Goal: Task Accomplishment & Management: Complete application form

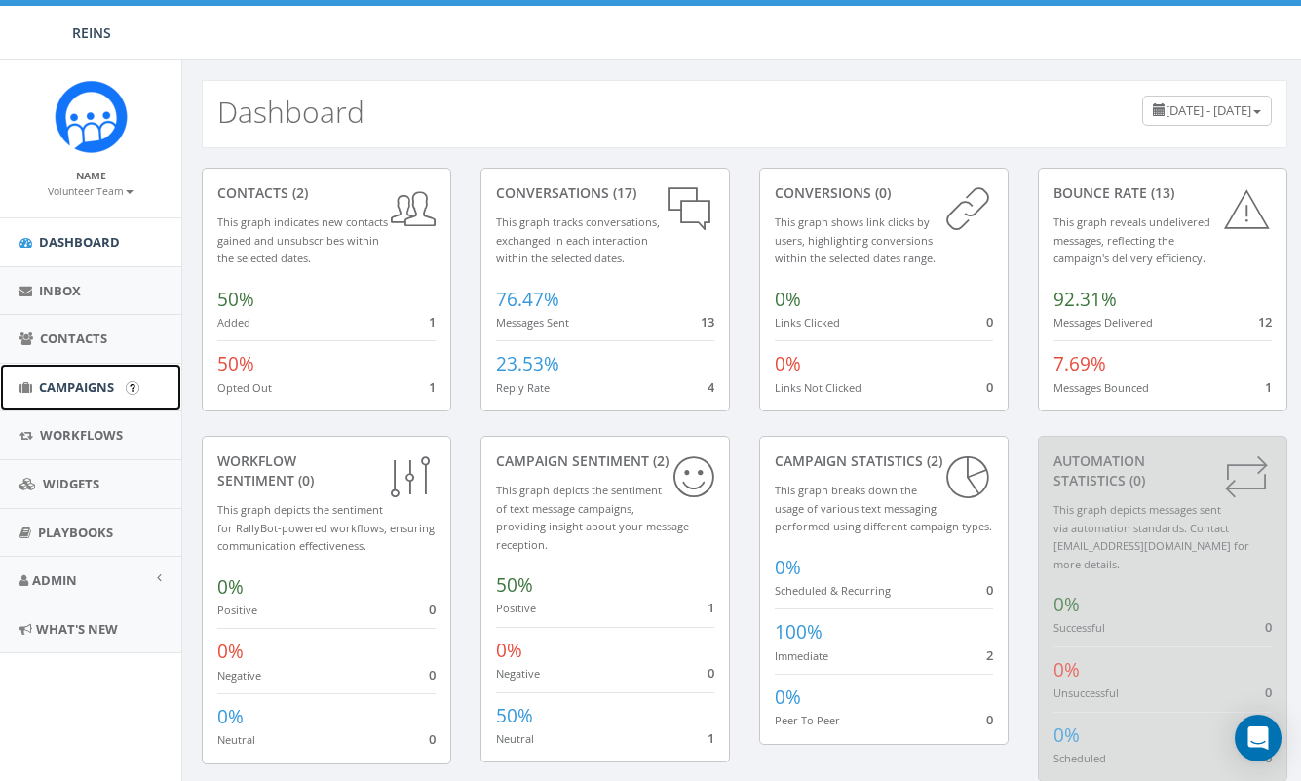
click at [88, 398] on link "Campaigns" at bounding box center [90, 388] width 181 height 48
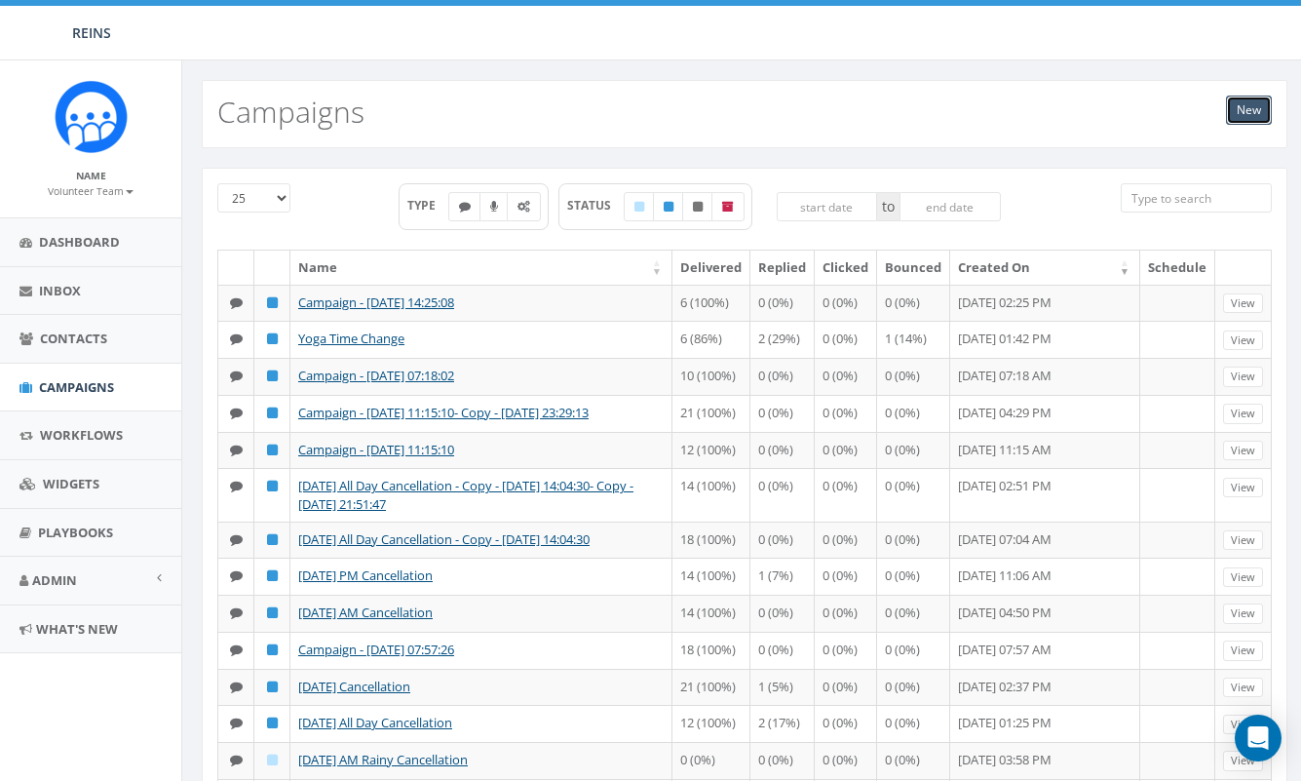
click at [1254, 113] on link "New" at bounding box center [1249, 110] width 46 height 29
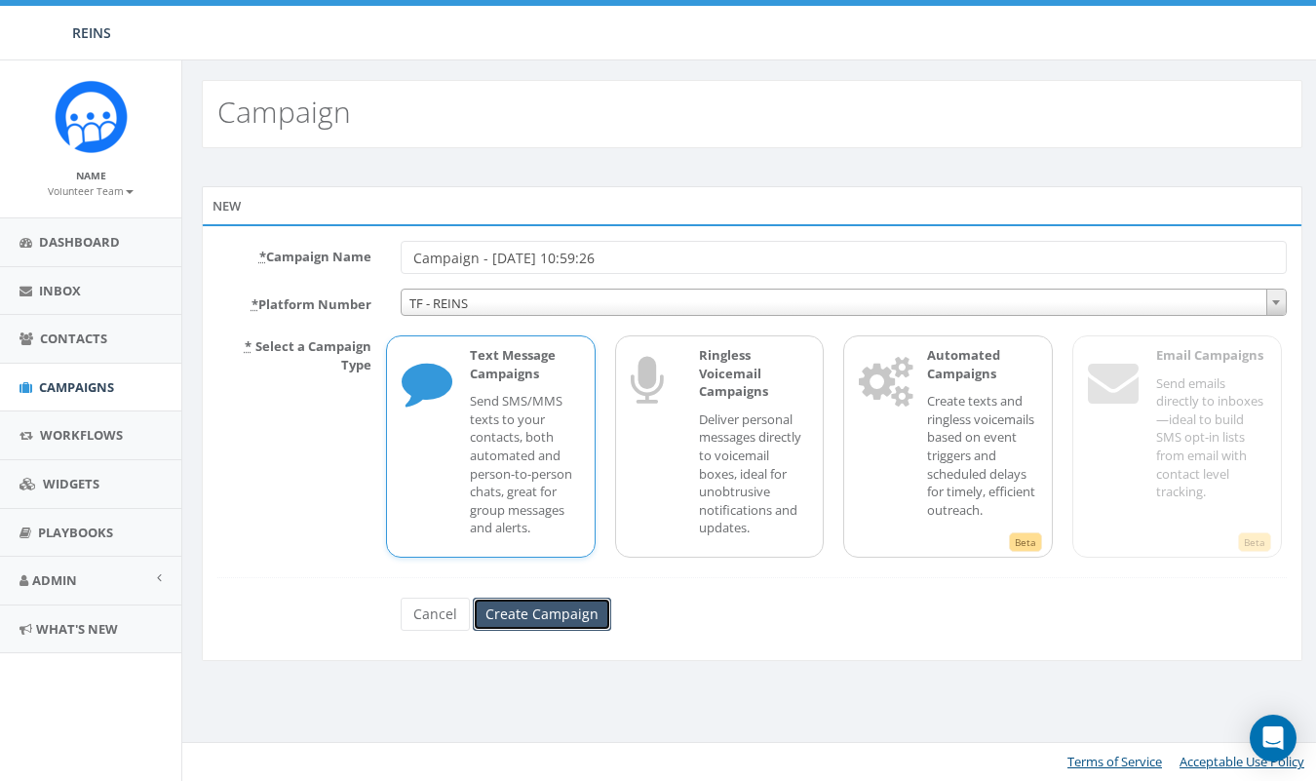
click at [519, 602] on input "Create Campaign" at bounding box center [542, 614] width 138 height 33
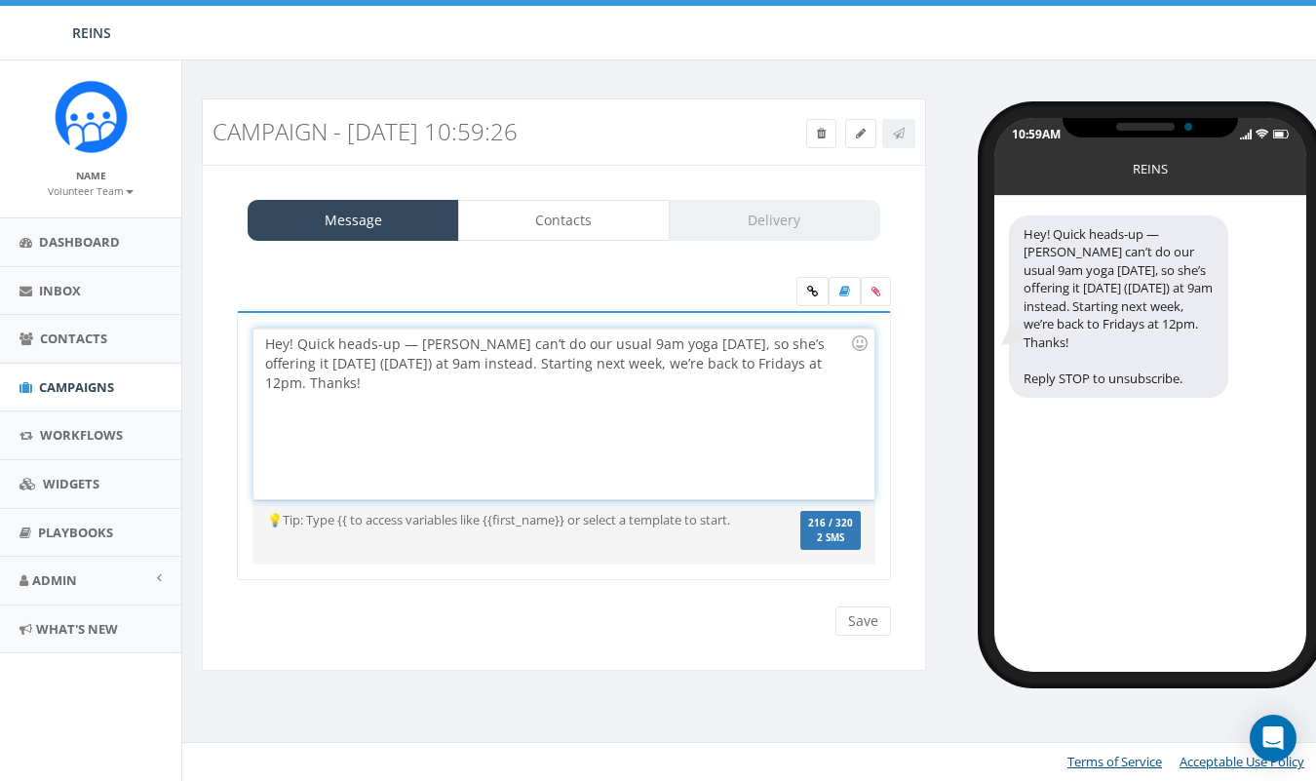
click at [291, 342] on div "Hey! Quick heads-up — Joanna can’t do our usual 9am yoga this Friday, so she’s …" at bounding box center [563, 414] width 620 height 171
click at [317, 383] on div "Hey! Quick heads-up — Joanna can’t do our usual 9am yoga this Friday, so she’s …" at bounding box center [563, 414] width 620 height 171
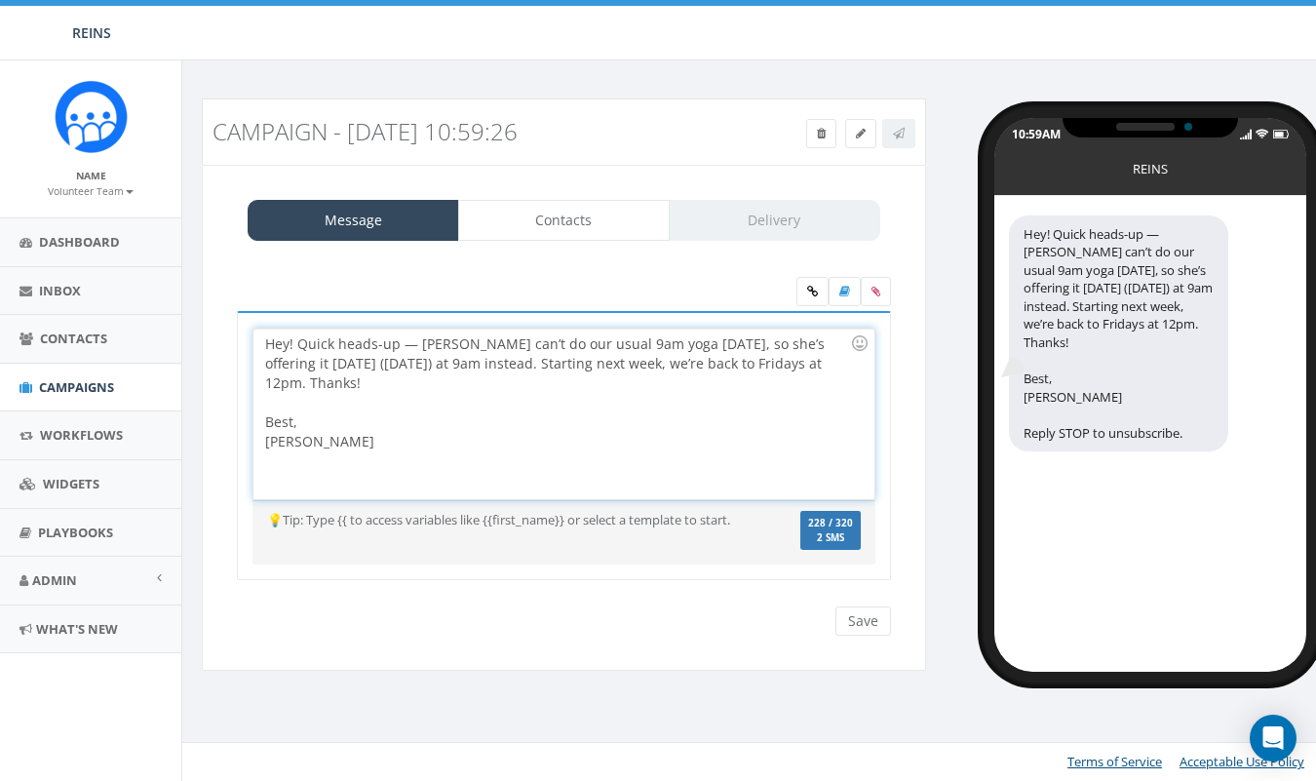
click at [269, 382] on div "Hey! Quick heads-up — Joanna can’t do our usual 9am yoga this Friday, so she’s …" at bounding box center [563, 414] width 620 height 171
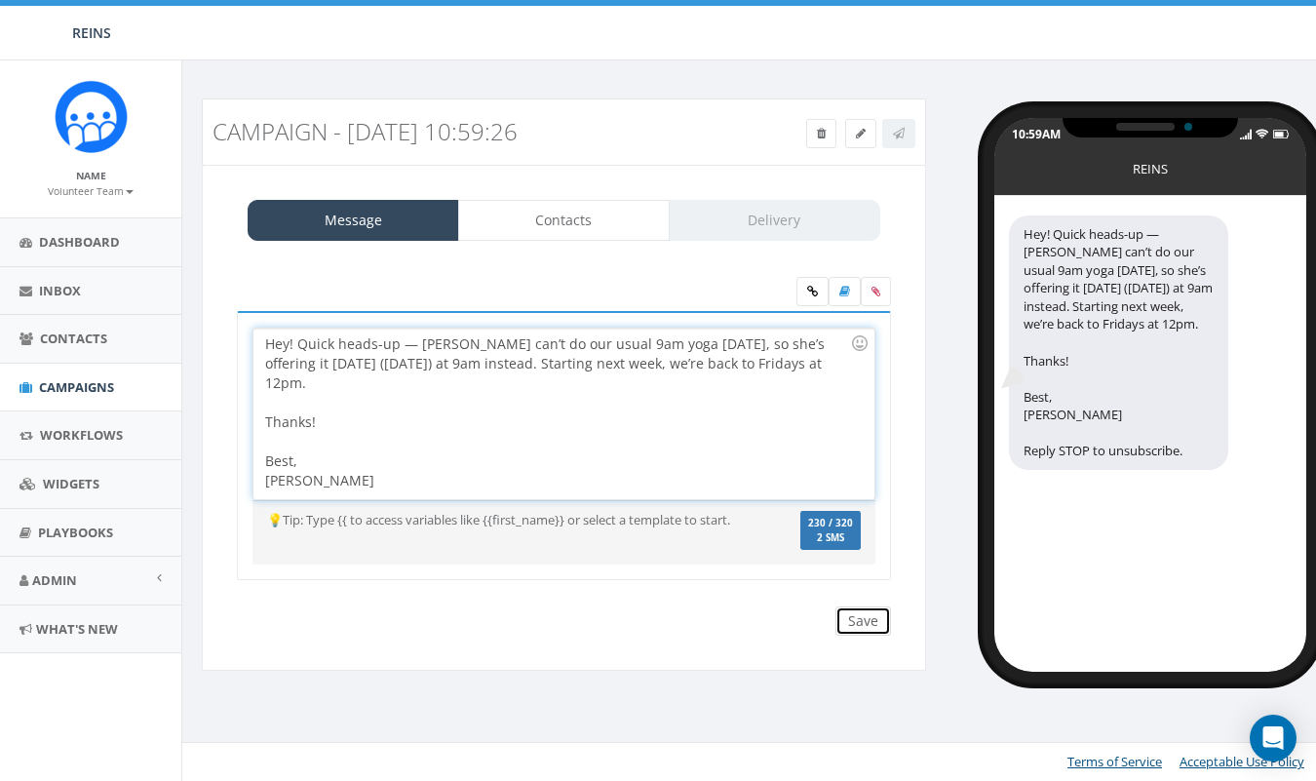
click at [884, 629] on input "Save" at bounding box center [863, 620] width 56 height 29
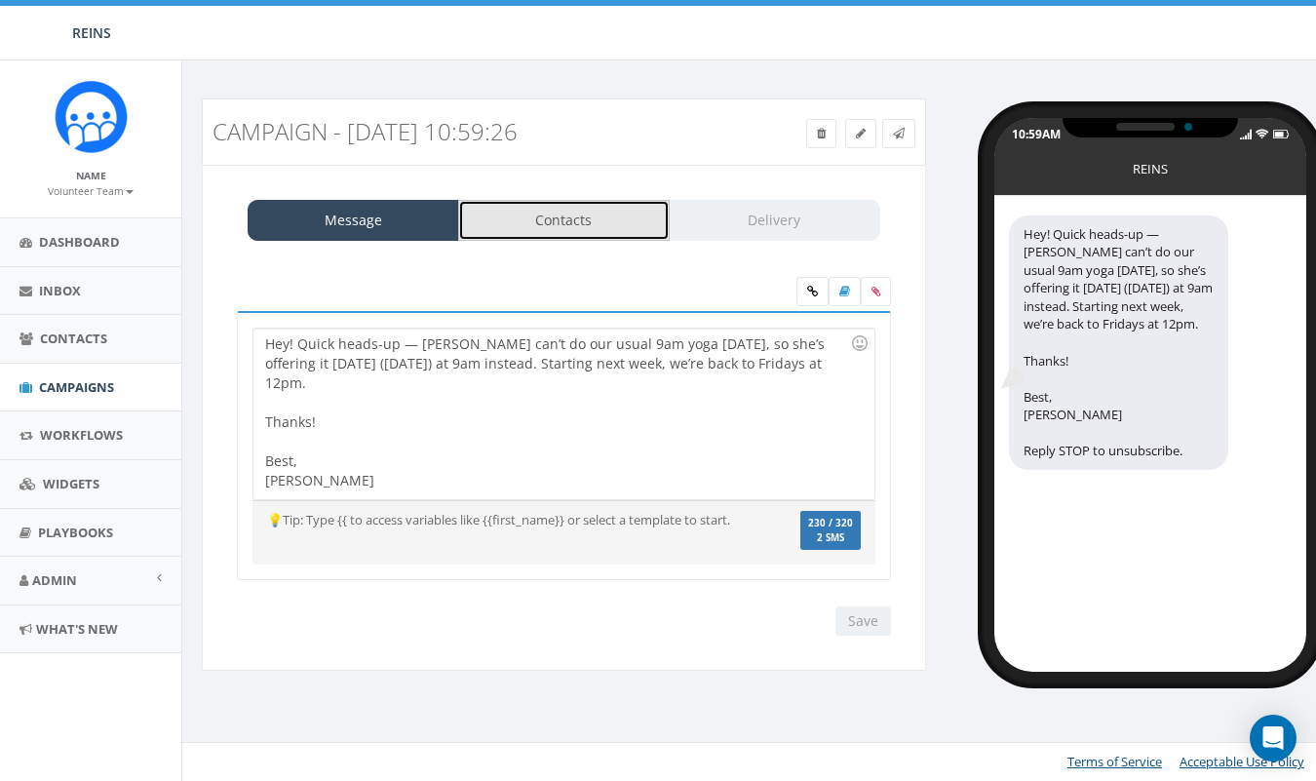
click at [537, 229] on link "Contacts" at bounding box center [564, 220] width 212 height 41
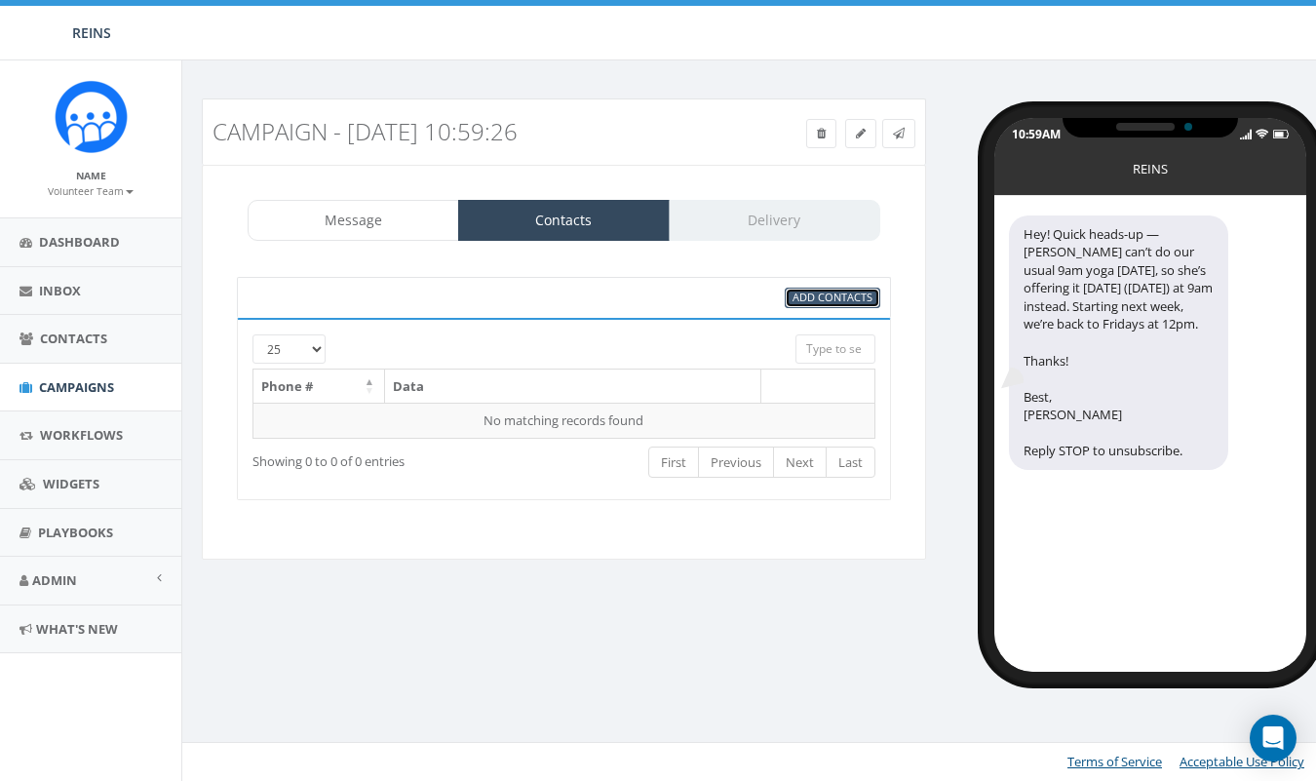
click at [846, 299] on span "Add Contacts" at bounding box center [833, 297] width 80 height 15
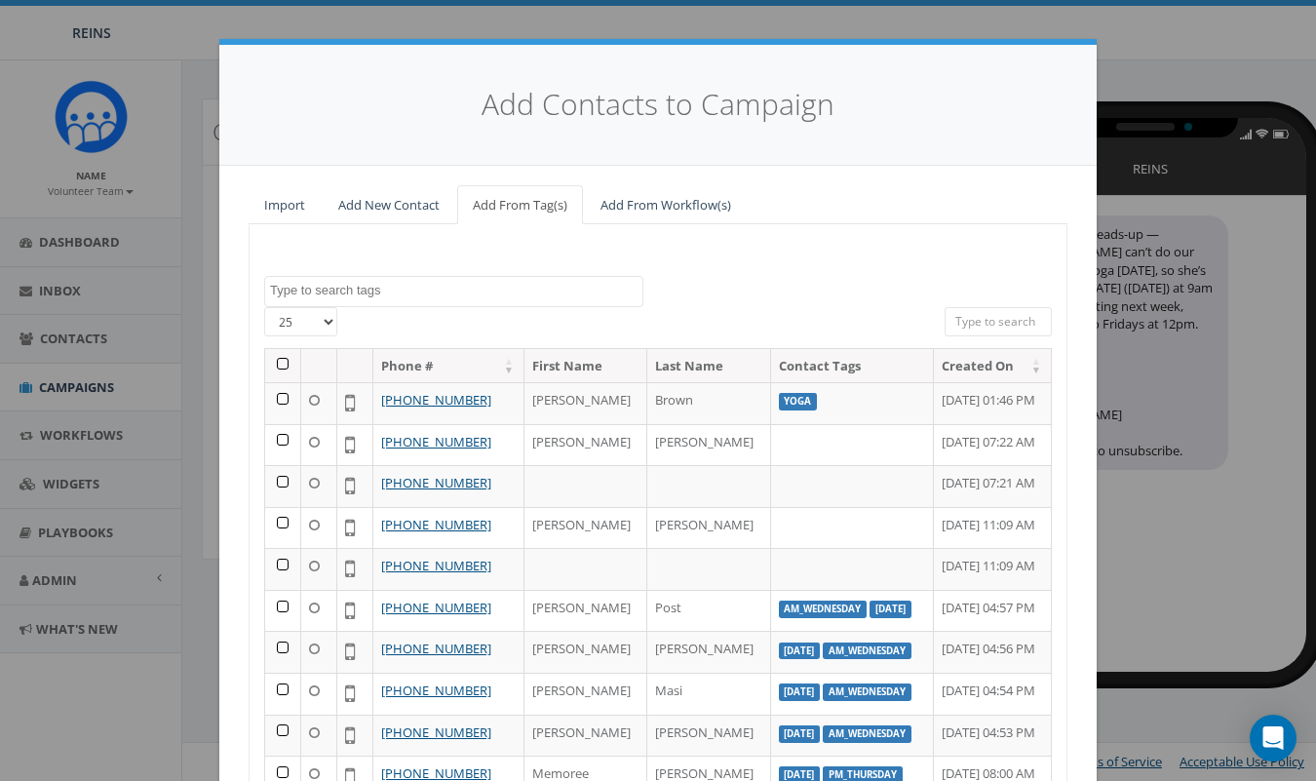
click at [366, 285] on textarea "Search" at bounding box center [456, 291] width 372 height 18
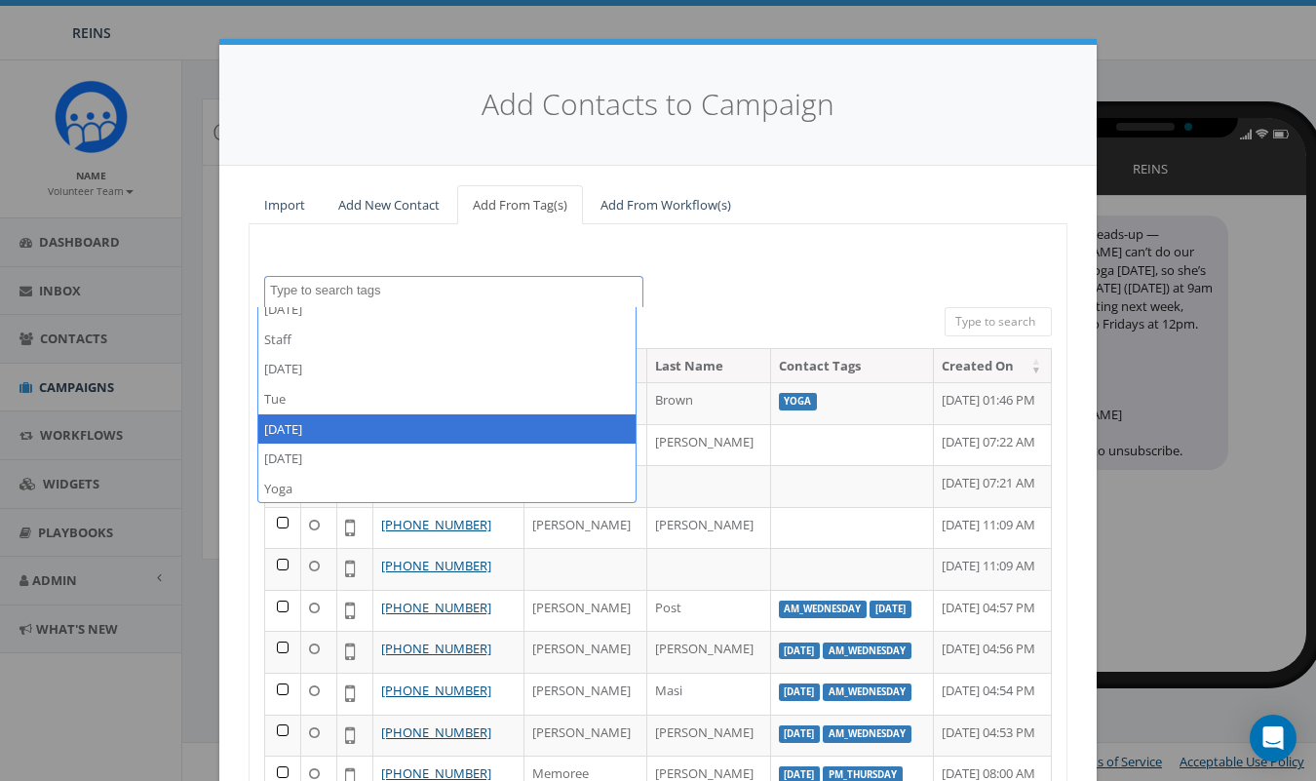
scroll to position [639, 0]
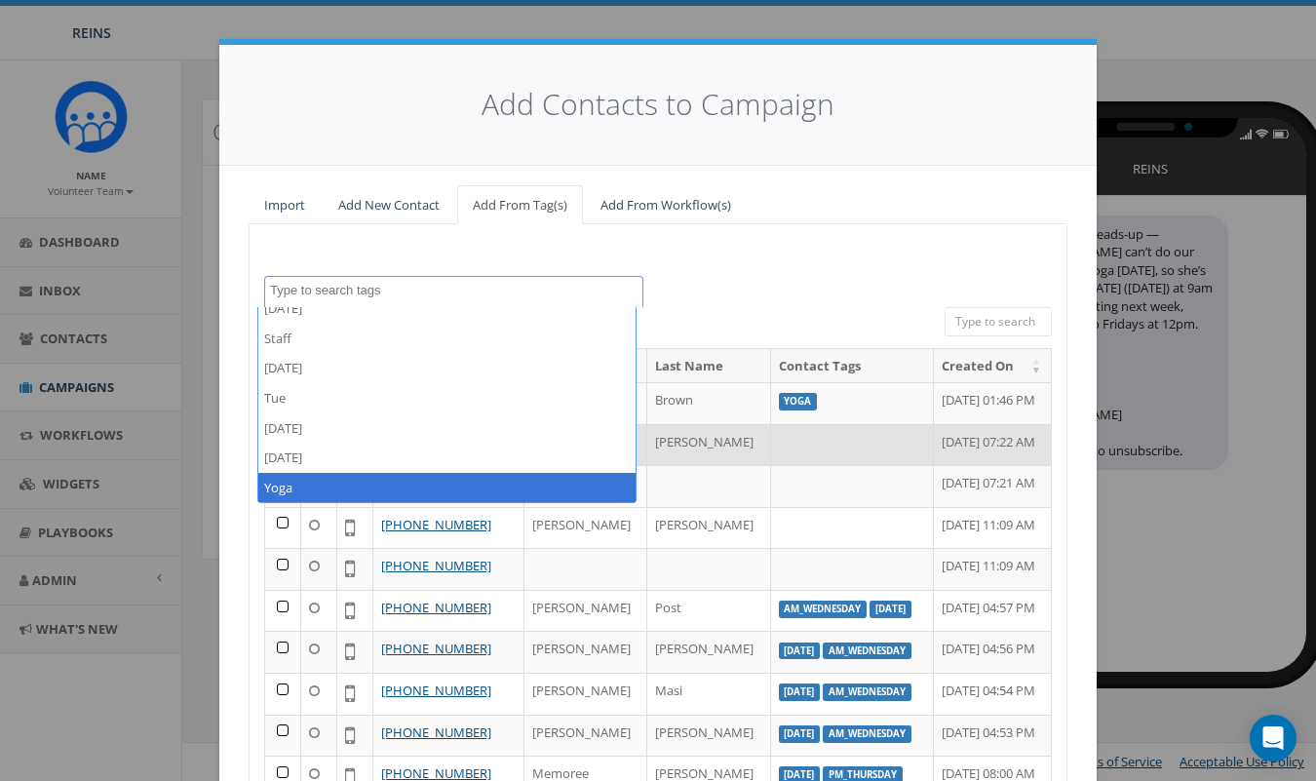
select select "Yoga"
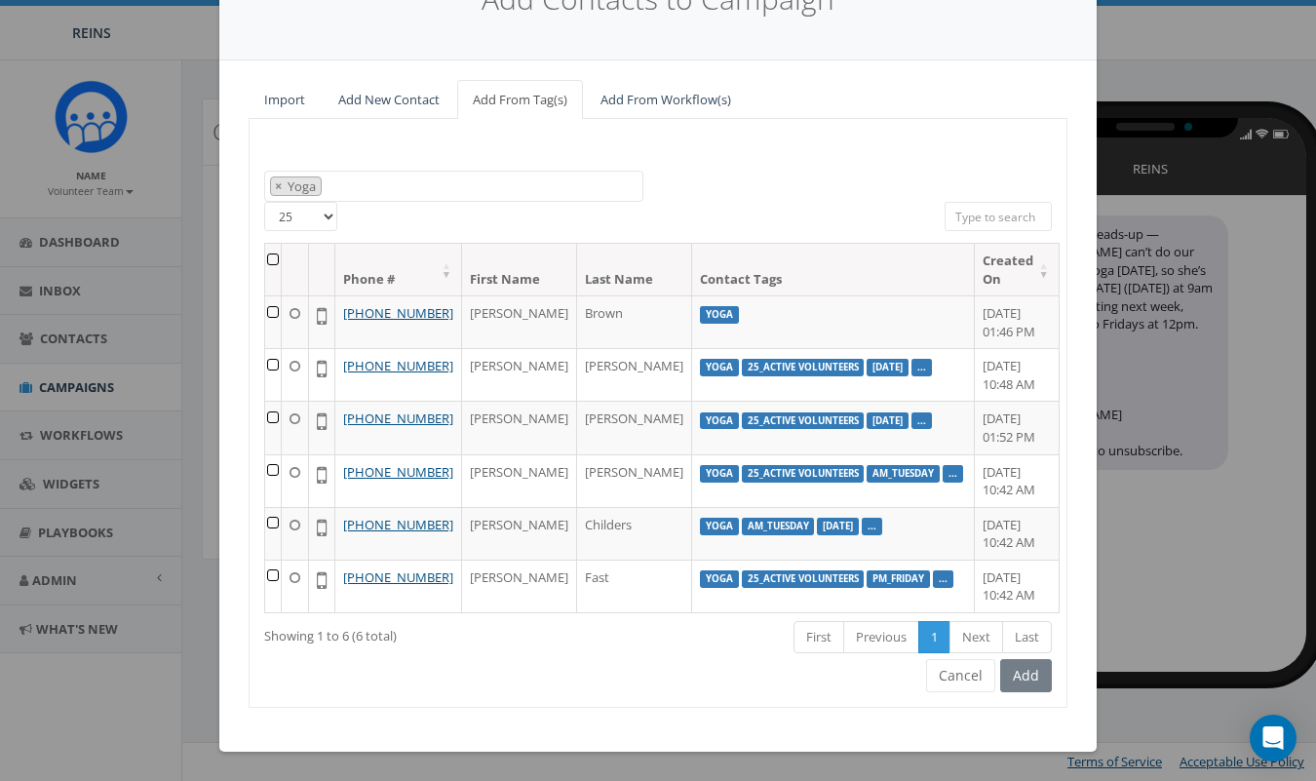
scroll to position [198, 0]
click at [1024, 677] on div "Add" at bounding box center [1023, 675] width 57 height 33
click at [273, 244] on th at bounding box center [273, 270] width 17 height 52
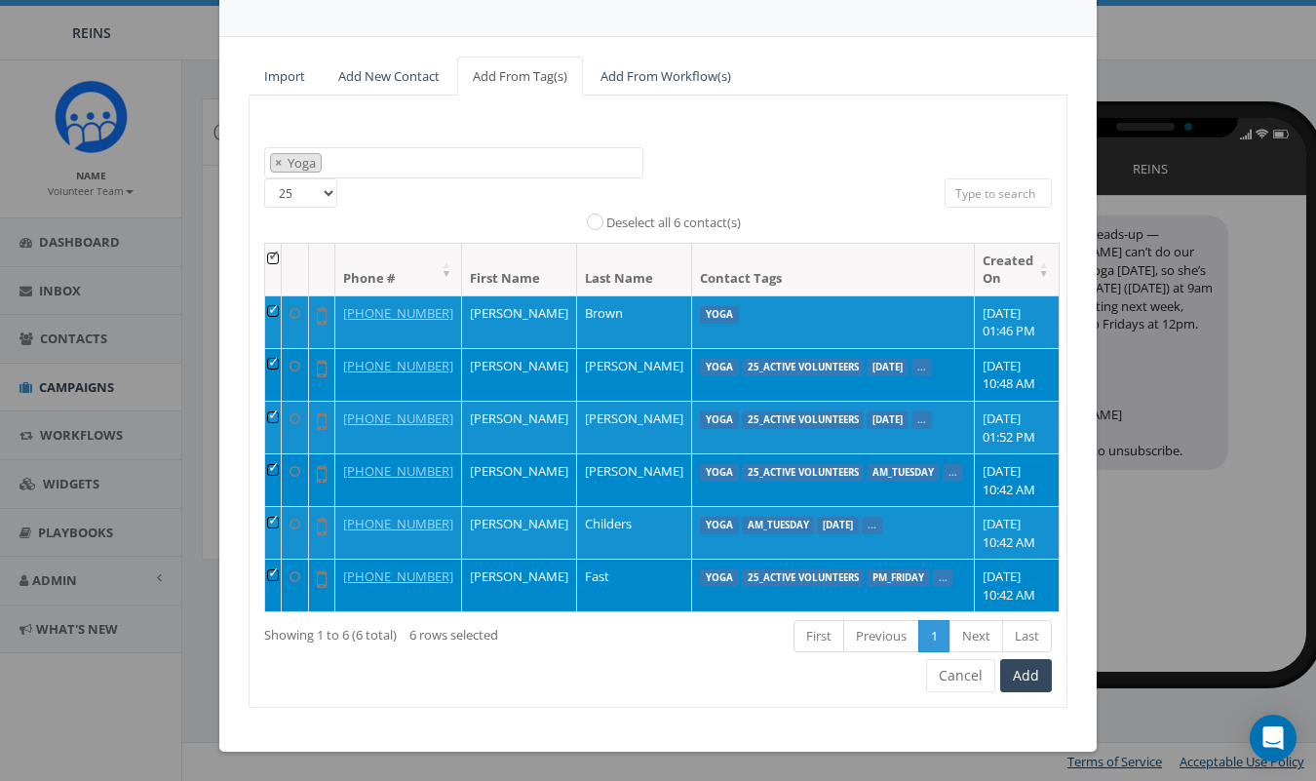
click at [1046, 707] on div "24_Active Horse Sponsor 24_Active Volunteers 25_Active Volunteers AM AM_Friday …" at bounding box center [658, 401] width 819 height 611
click at [1030, 692] on button "Add" at bounding box center [1026, 675] width 52 height 33
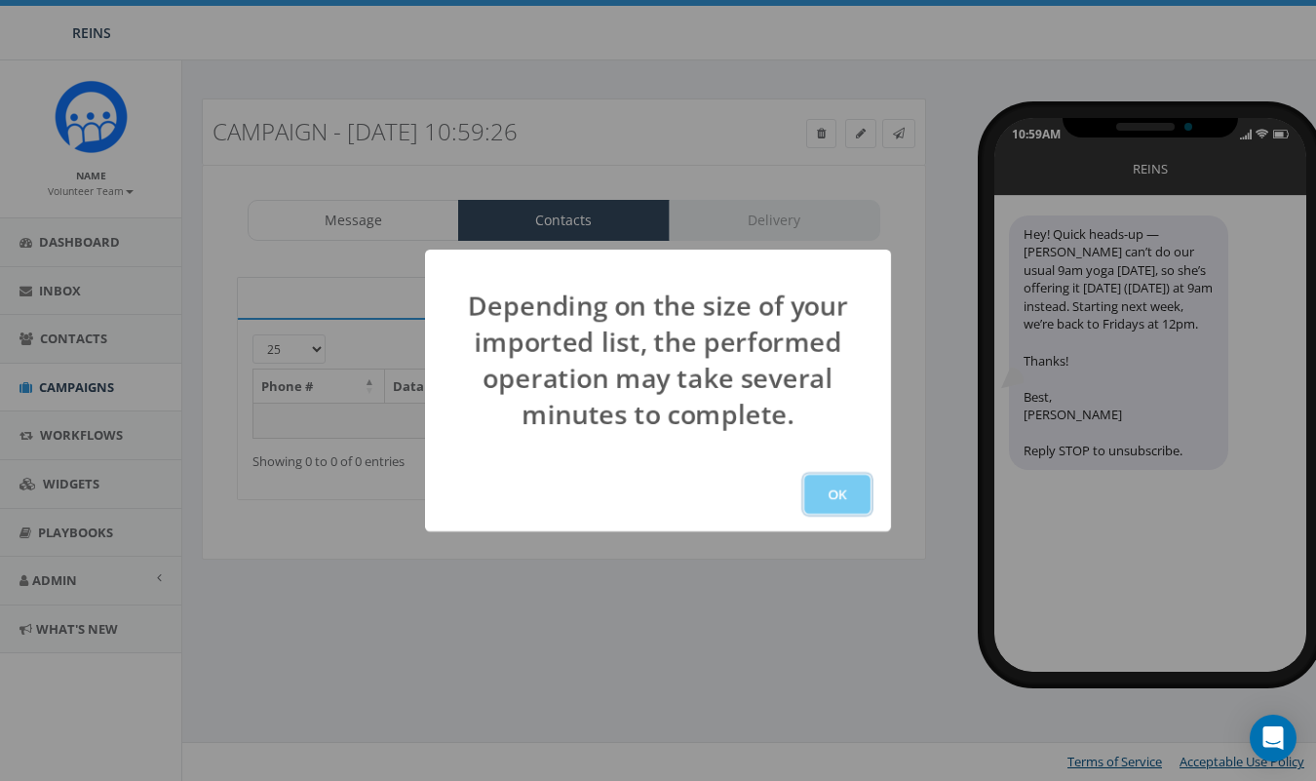
click at [845, 487] on button "OK" at bounding box center [837, 494] width 66 height 39
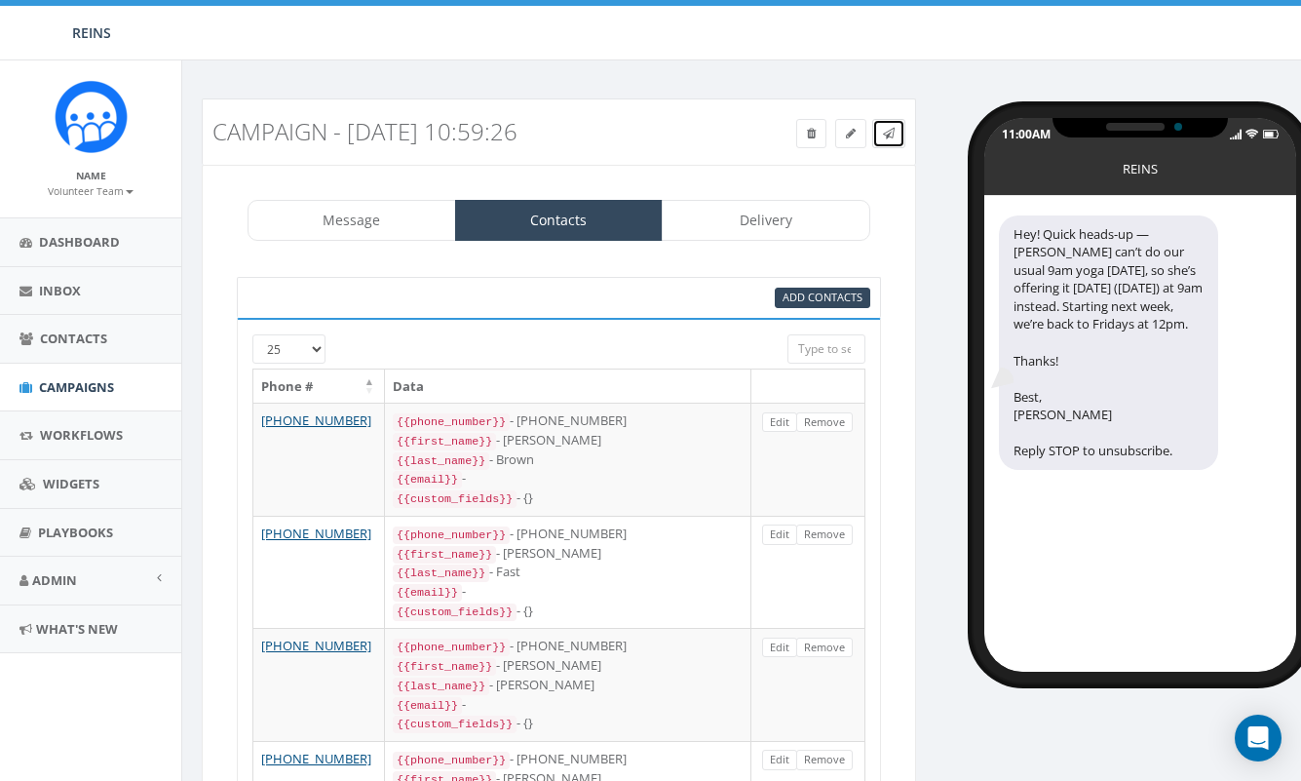
click at [895, 136] on link at bounding box center [889, 133] width 33 height 29
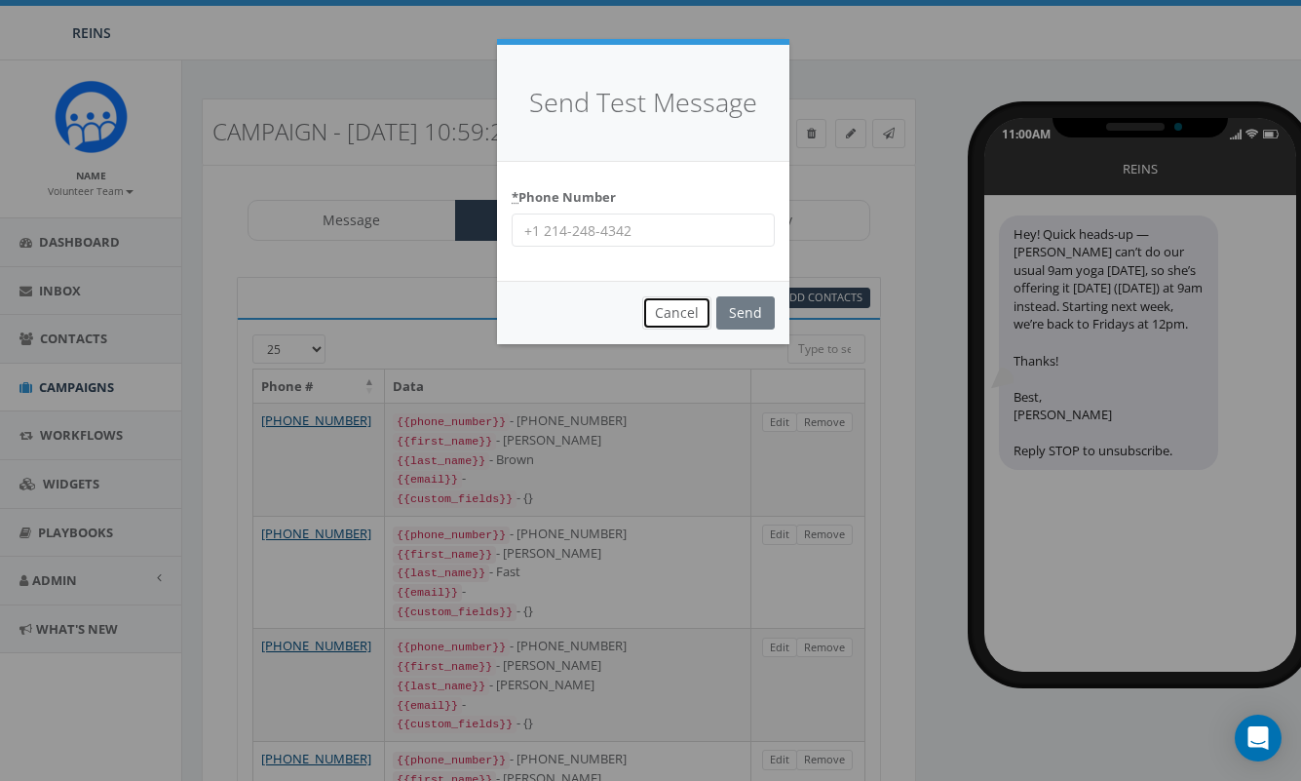
click at [680, 320] on button "Cancel" at bounding box center [676, 312] width 69 height 33
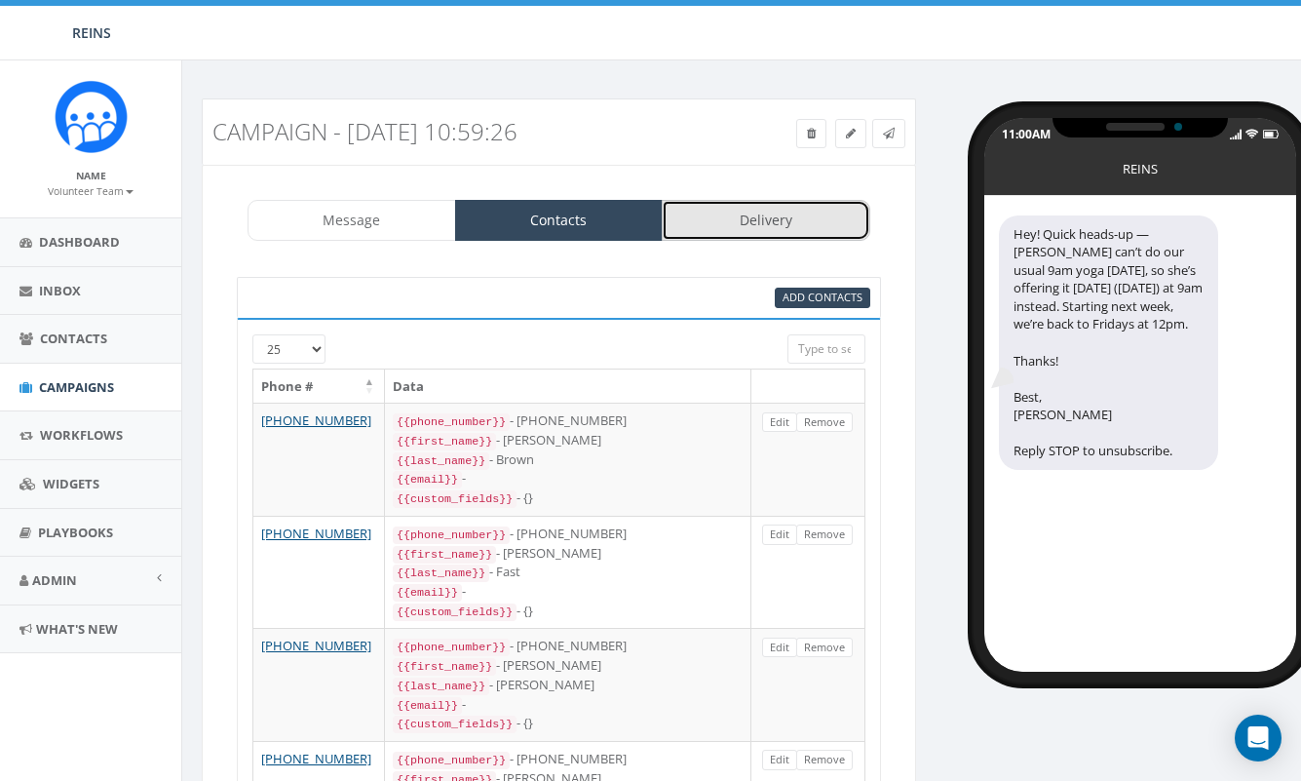
click at [735, 224] on link "Delivery" at bounding box center [766, 220] width 209 height 41
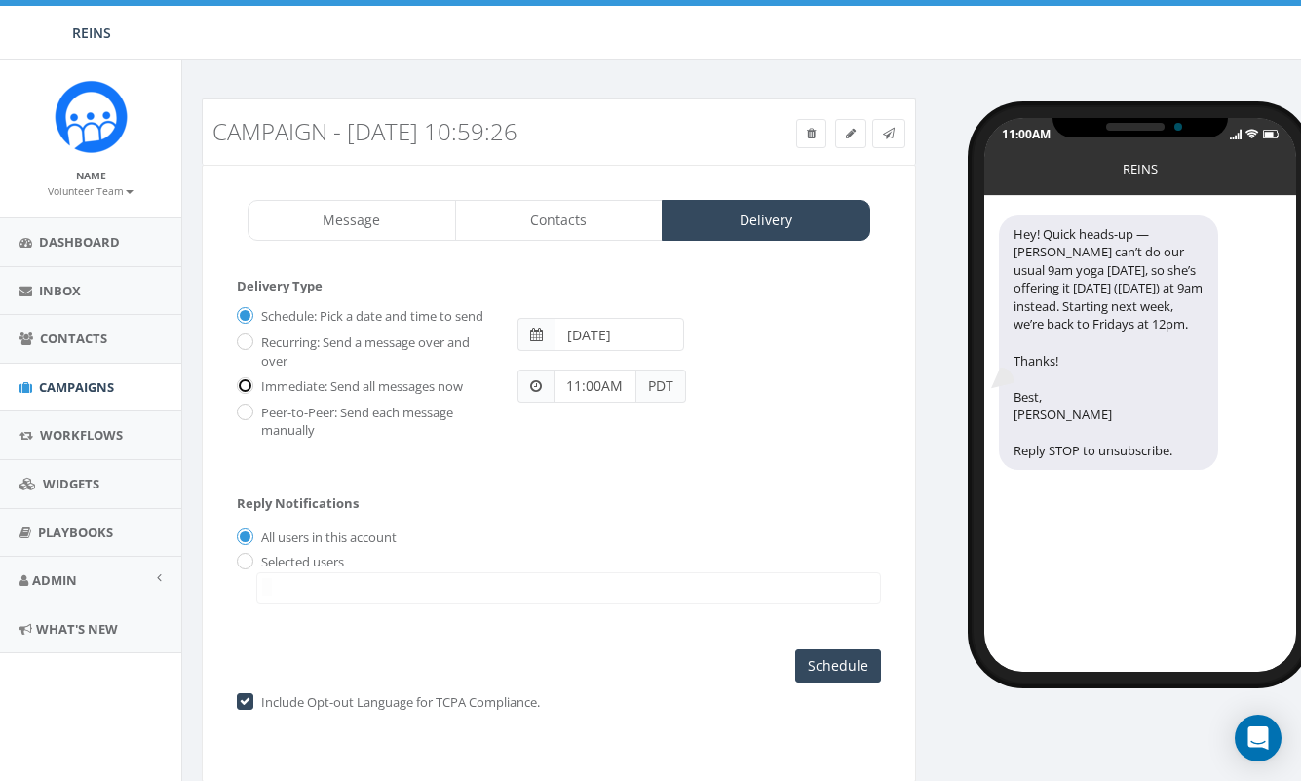
click at [246, 393] on input "Immediate: Send all messages now" at bounding box center [243, 386] width 13 height 13
radio input "true"
click at [832, 682] on input "Send Now" at bounding box center [836, 665] width 92 height 33
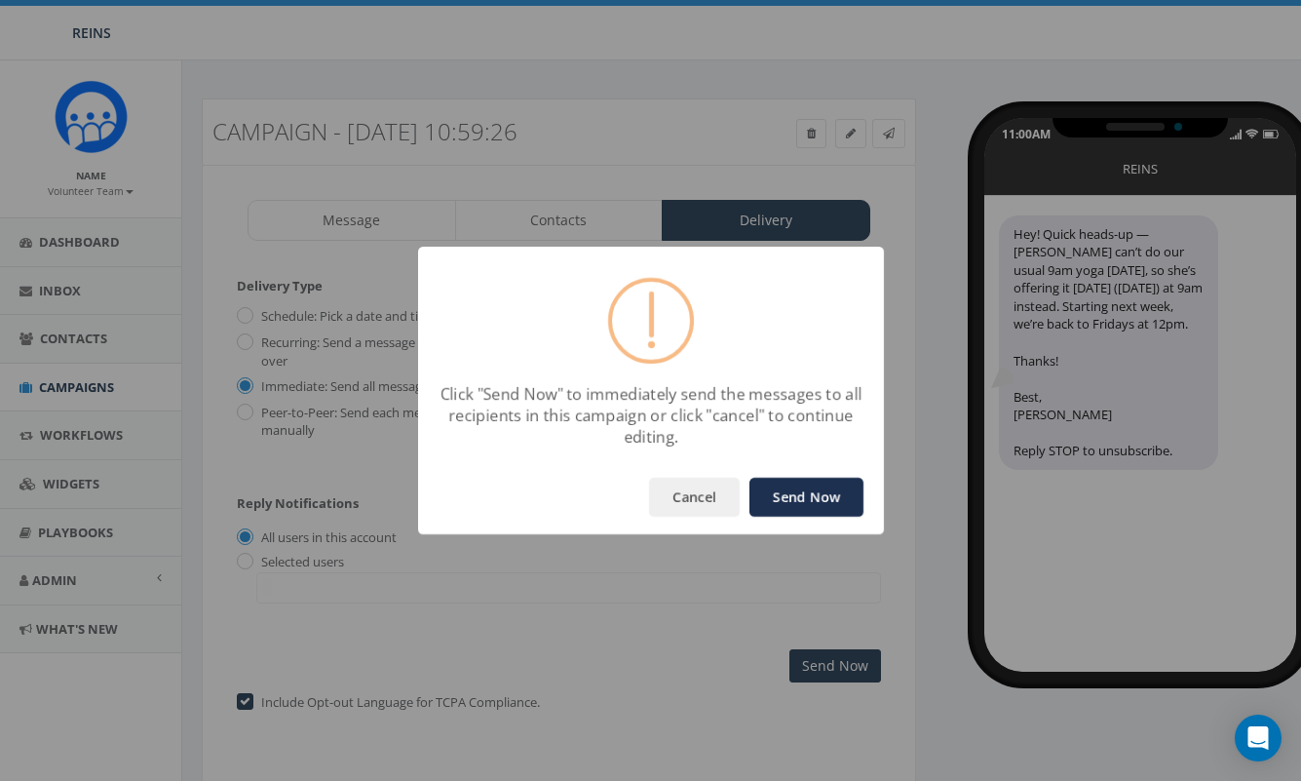
click at [796, 509] on button "Send Now" at bounding box center [807, 497] width 114 height 39
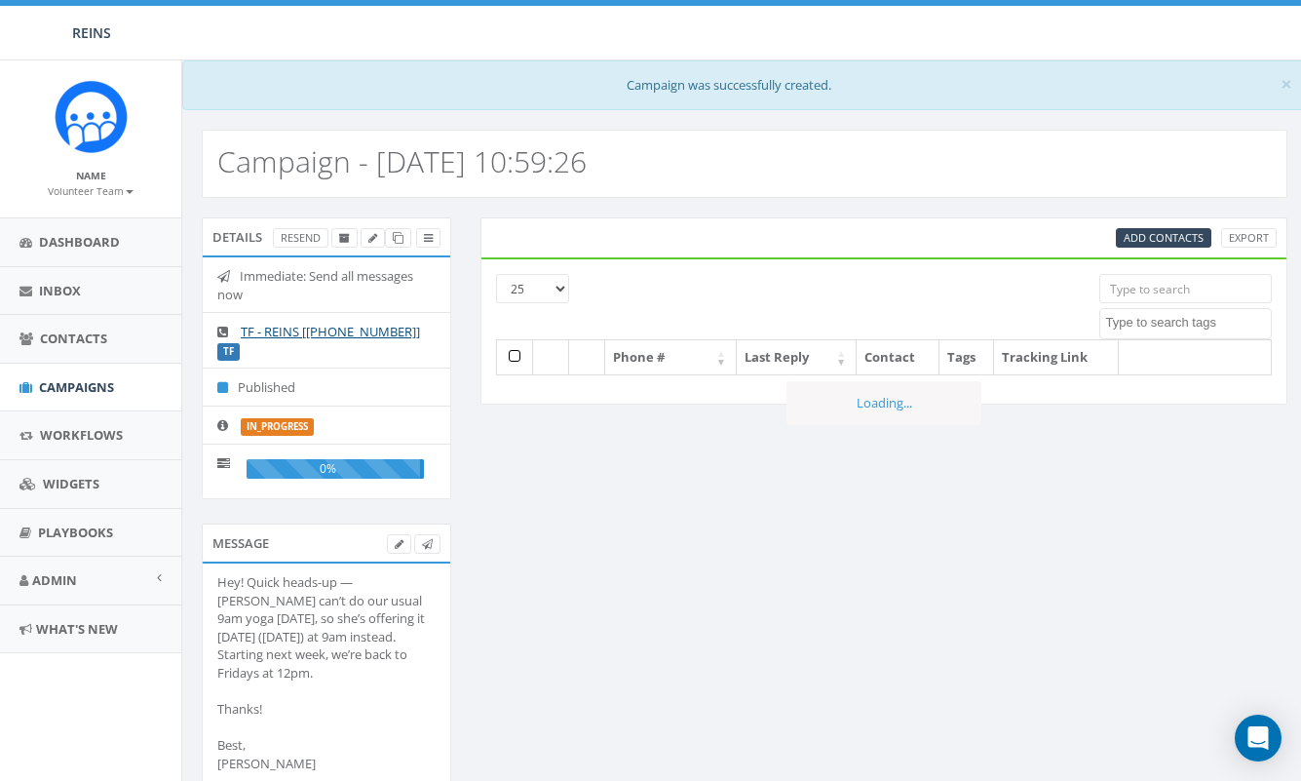
select select
